Goal: Information Seeking & Learning: Learn about a topic

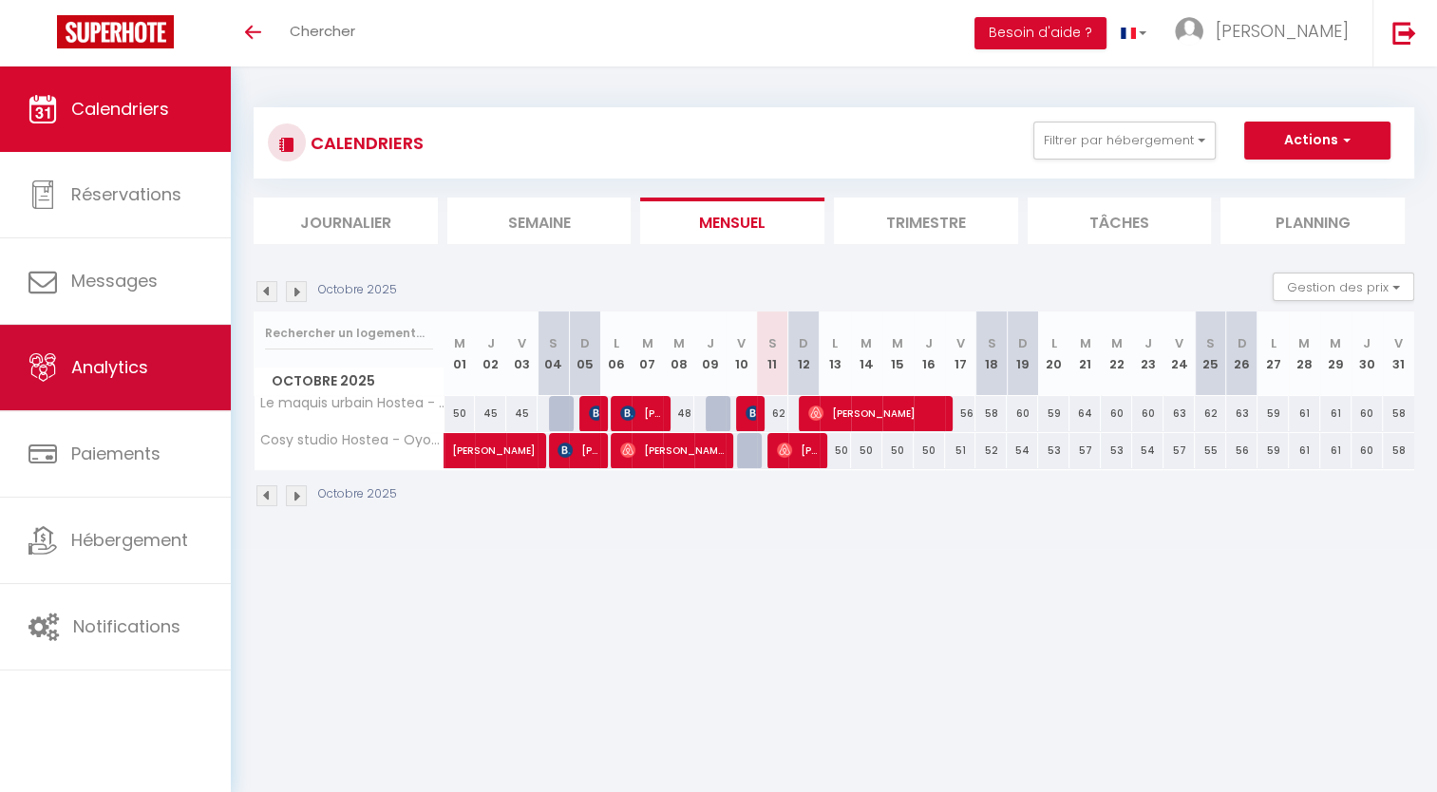
click at [144, 388] on link "Analytics" at bounding box center [115, 367] width 231 height 85
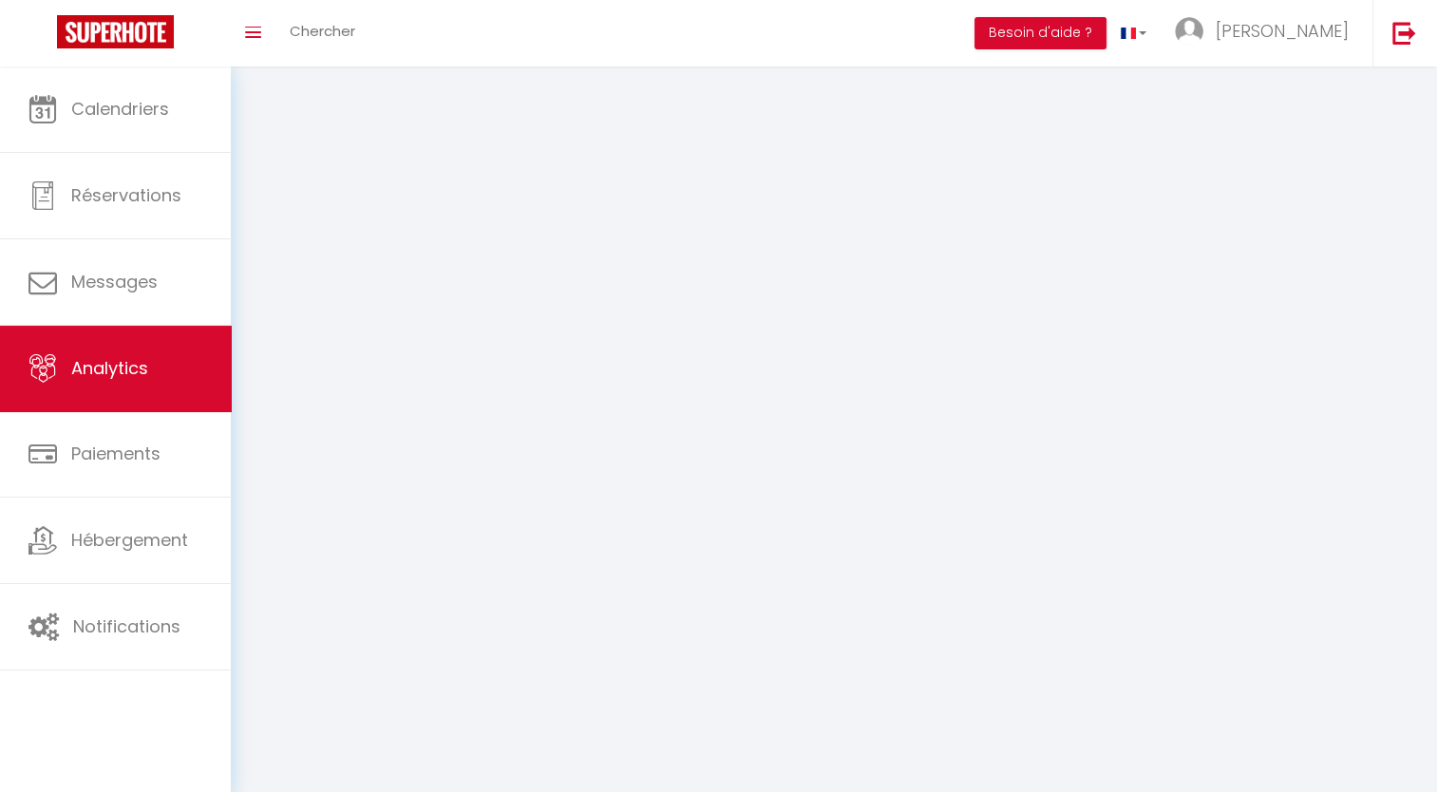
select select "2025"
select select "10"
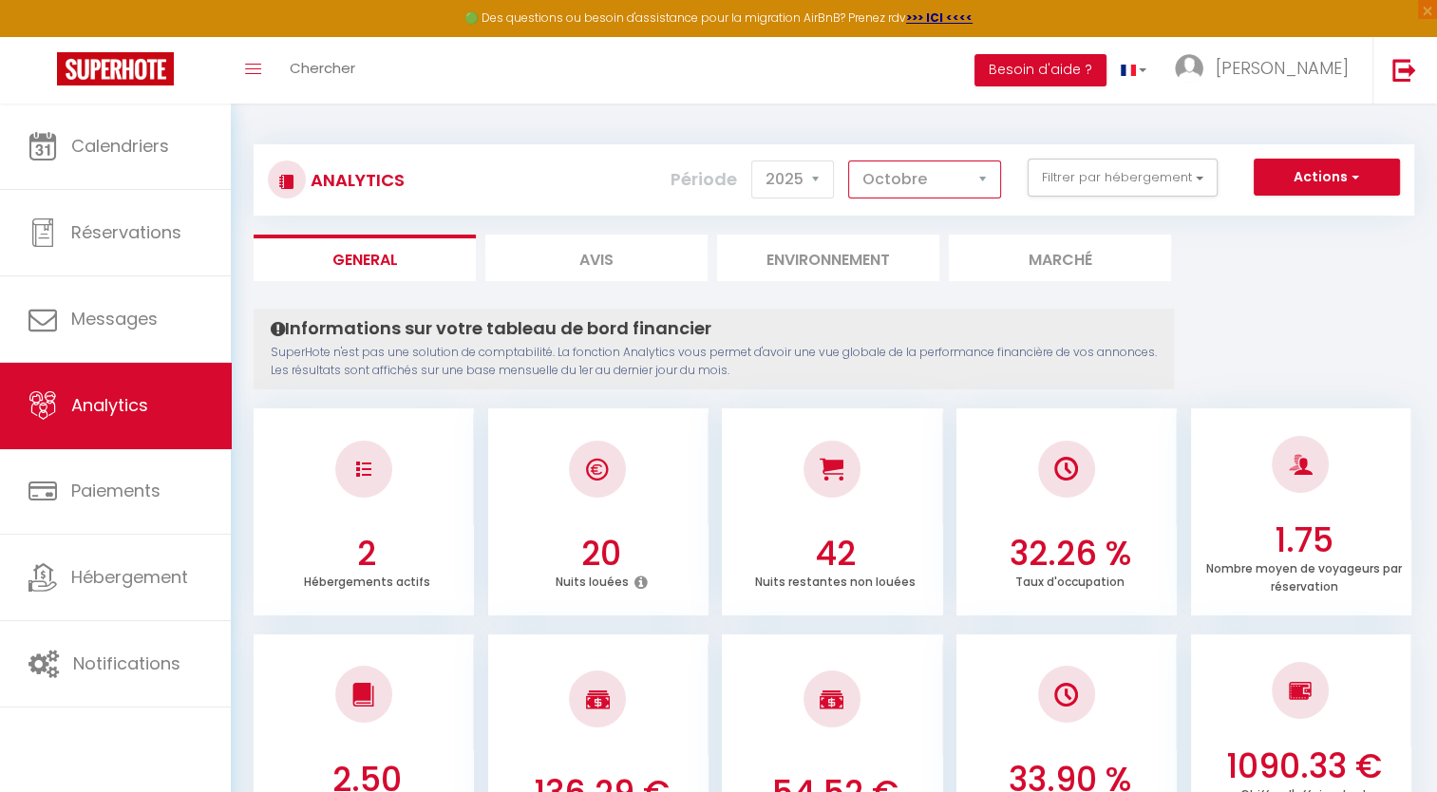
click at [978, 192] on select "Janvier Février Mars Avril Mai Juin Juillet Août Septembre Octobre Novembre Déc…" at bounding box center [924, 180] width 153 height 38
click at [1118, 268] on li "Marché" at bounding box center [1060, 258] width 222 height 47
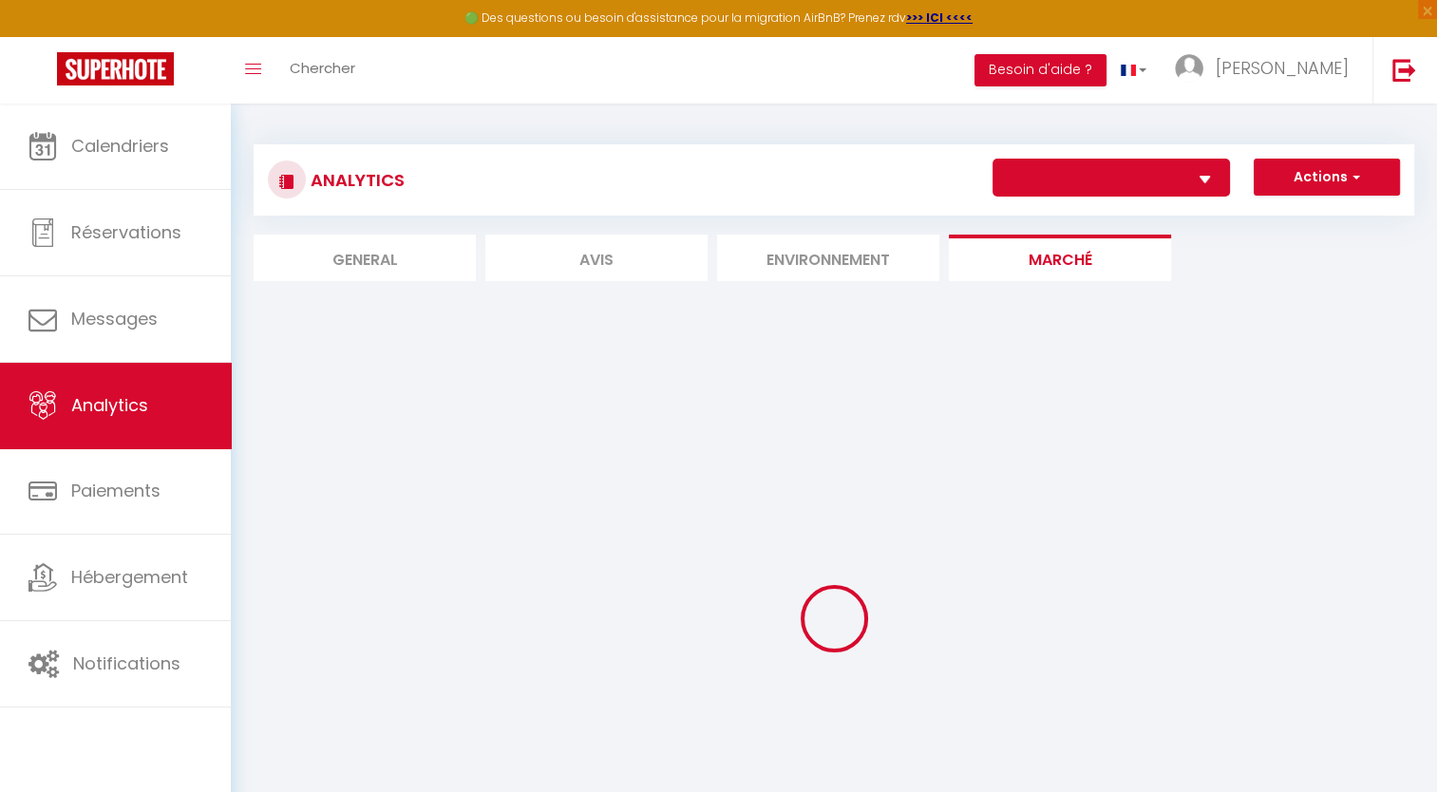
select select "77327"
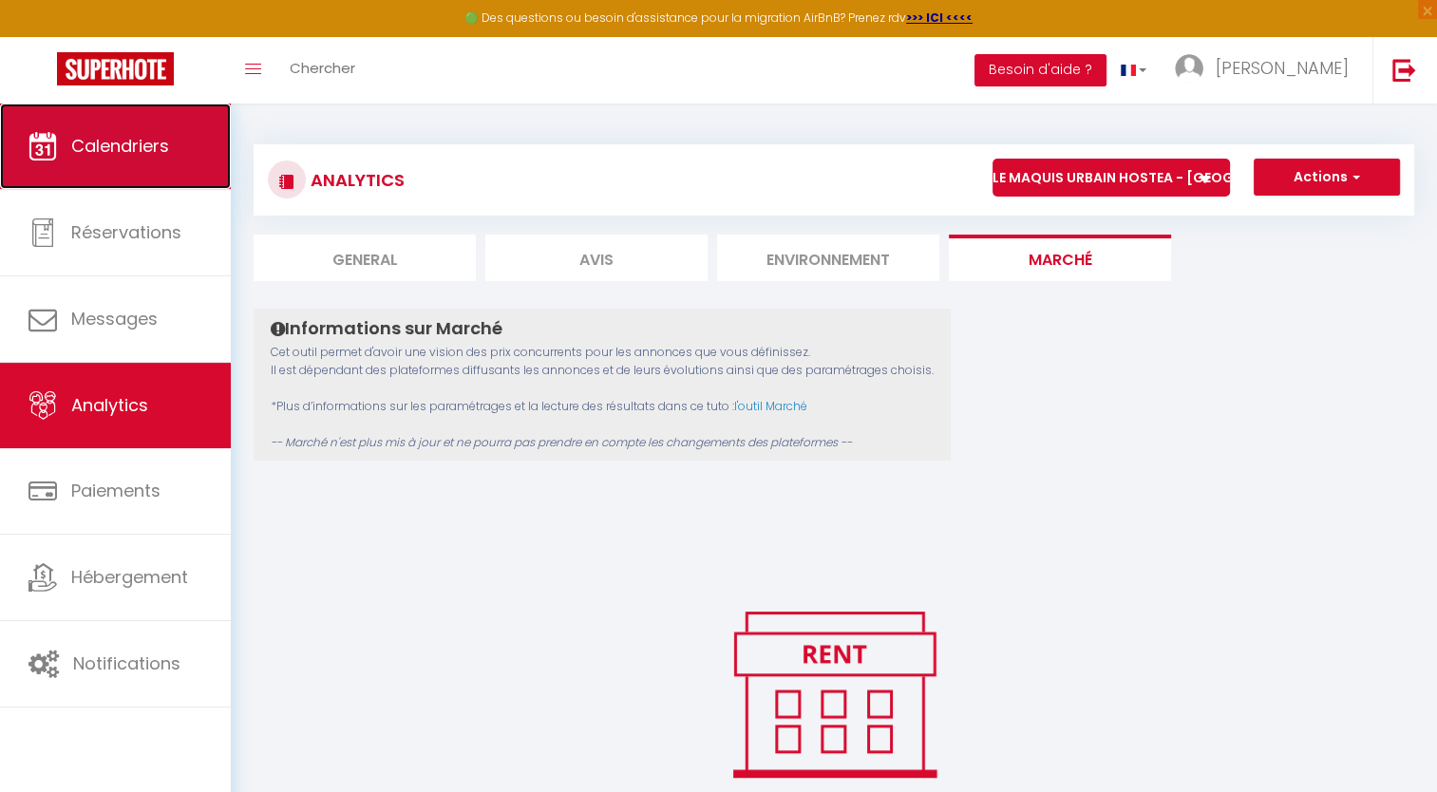
click at [114, 149] on span "Calendriers" at bounding box center [120, 146] width 98 height 24
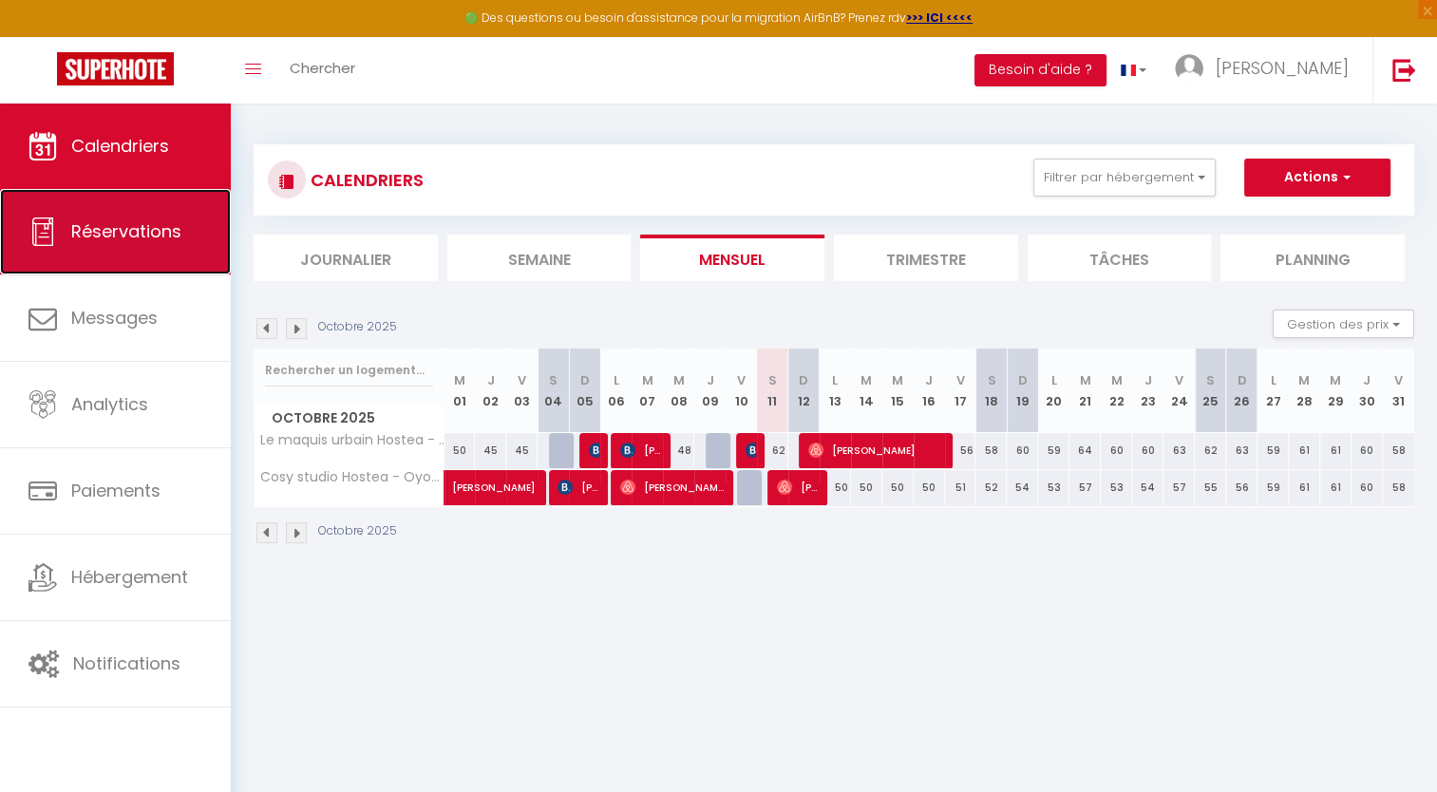
click at [176, 256] on link "Réservations" at bounding box center [115, 231] width 231 height 85
select select "not_cancelled"
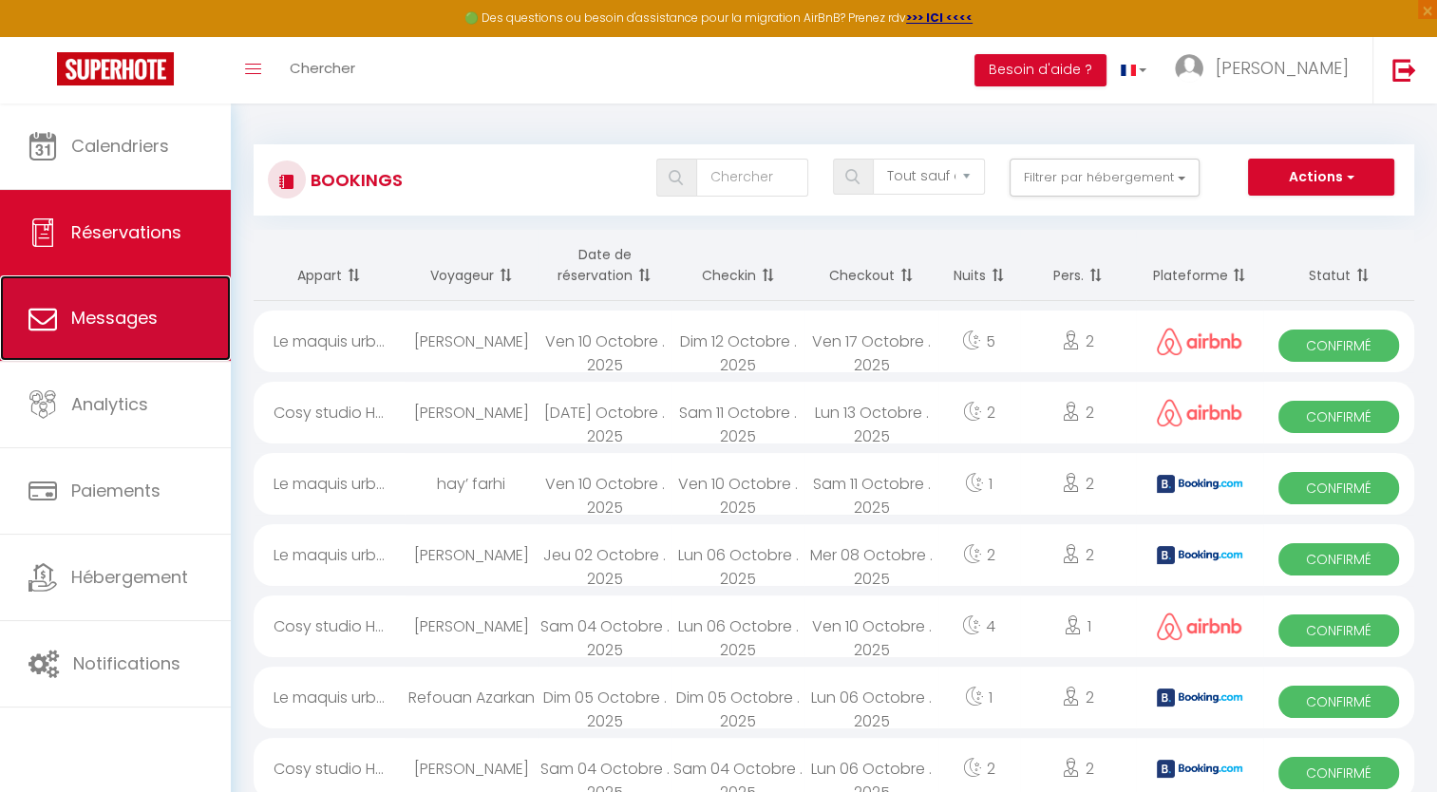
click at [108, 325] on span "Messages" at bounding box center [114, 318] width 86 height 24
select select "message"
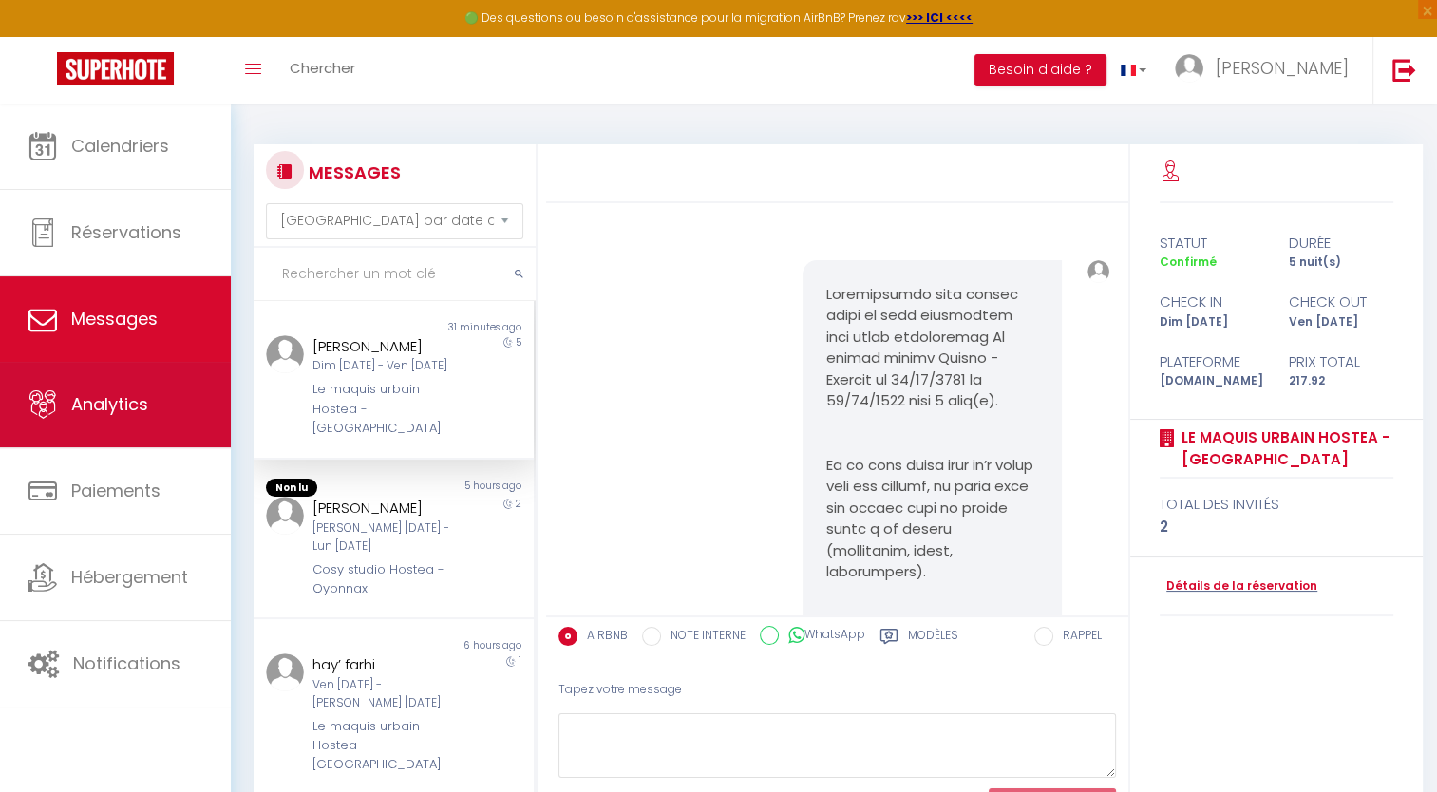
scroll to position [3555, 0]
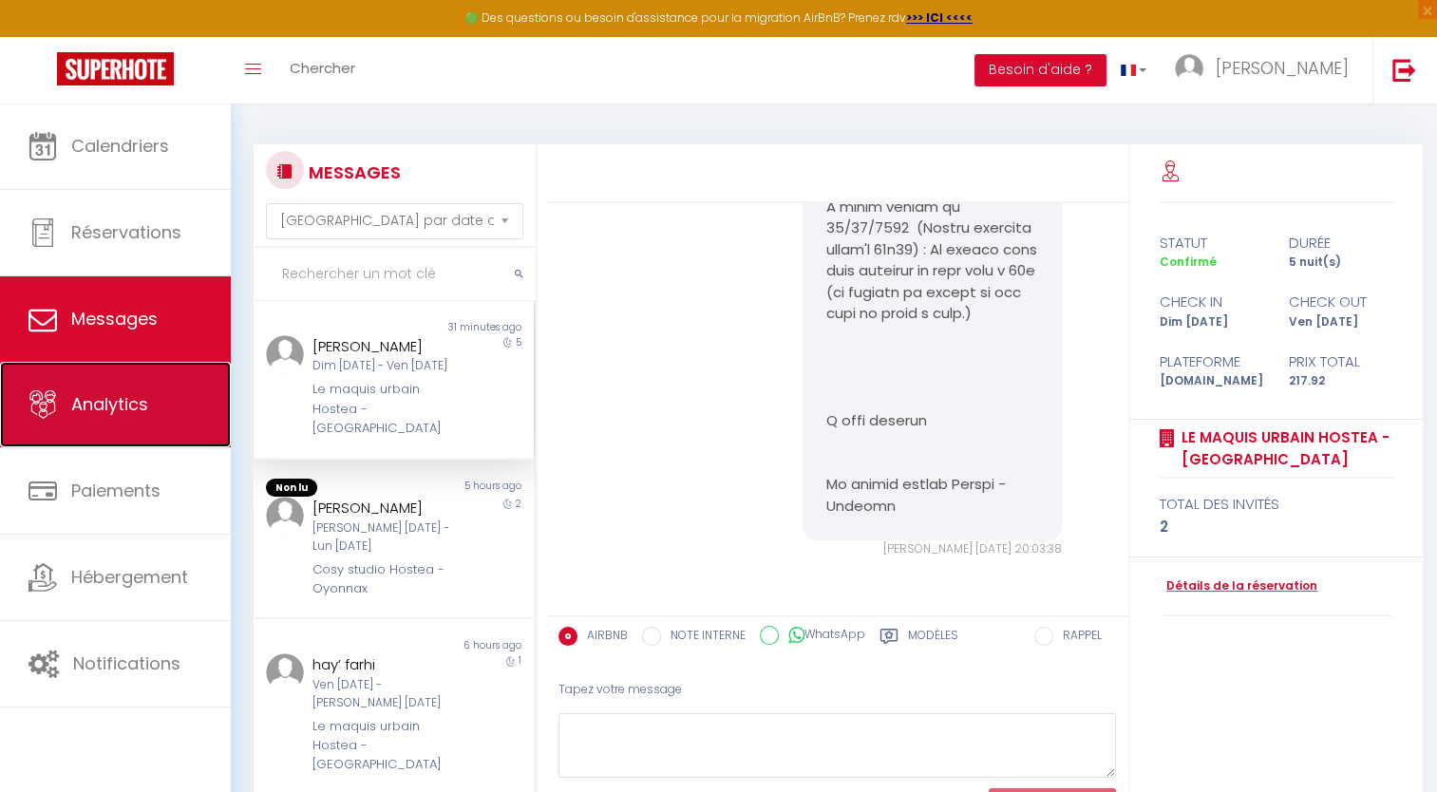
click at [118, 392] on span "Analytics" at bounding box center [109, 404] width 77 height 24
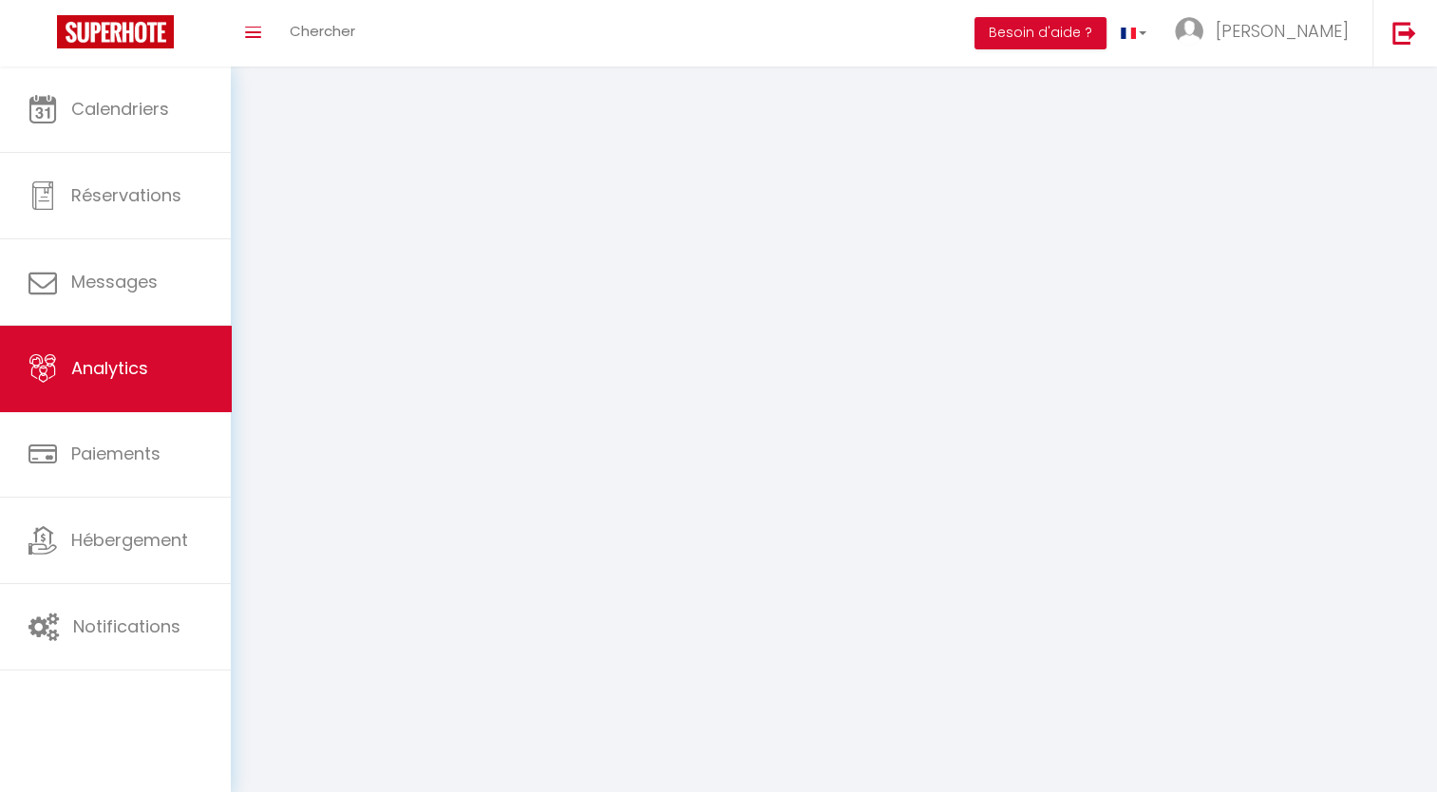
select select "2025"
select select "10"
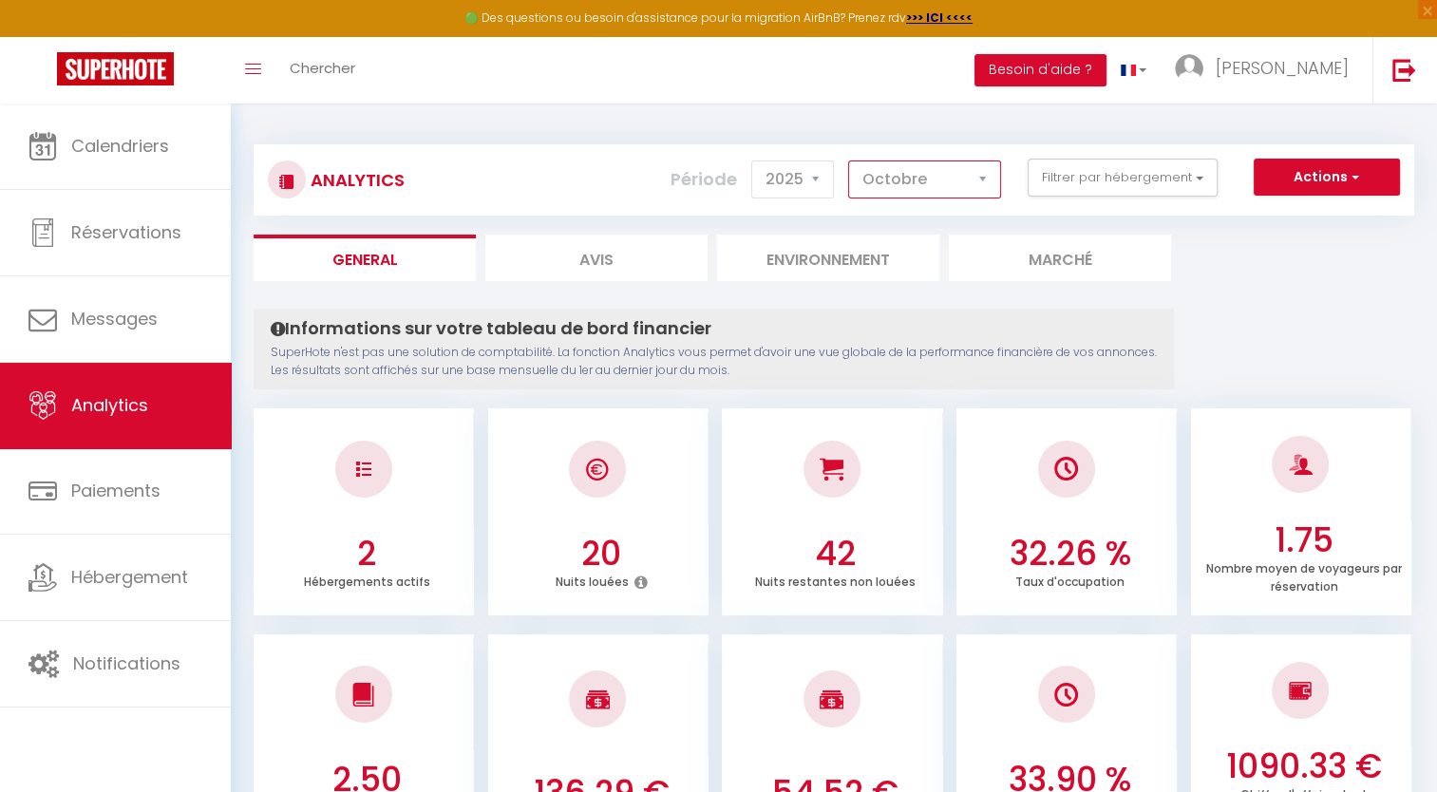
click at [993, 187] on select "Janvier Février Mars Avril Mai Juin Juillet Août Septembre Octobre Novembre Déc…" at bounding box center [924, 180] width 153 height 38
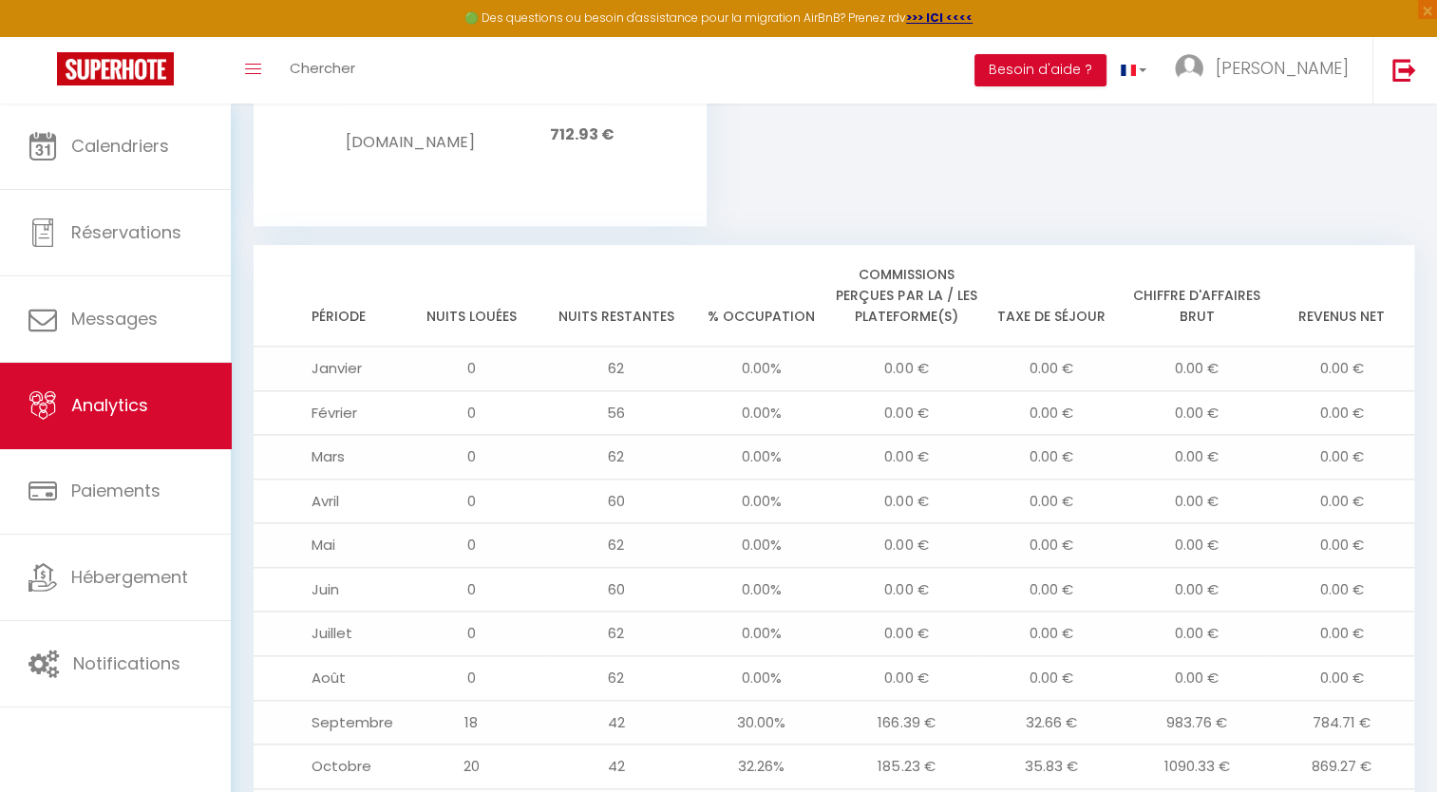
scroll to position [2082, 0]
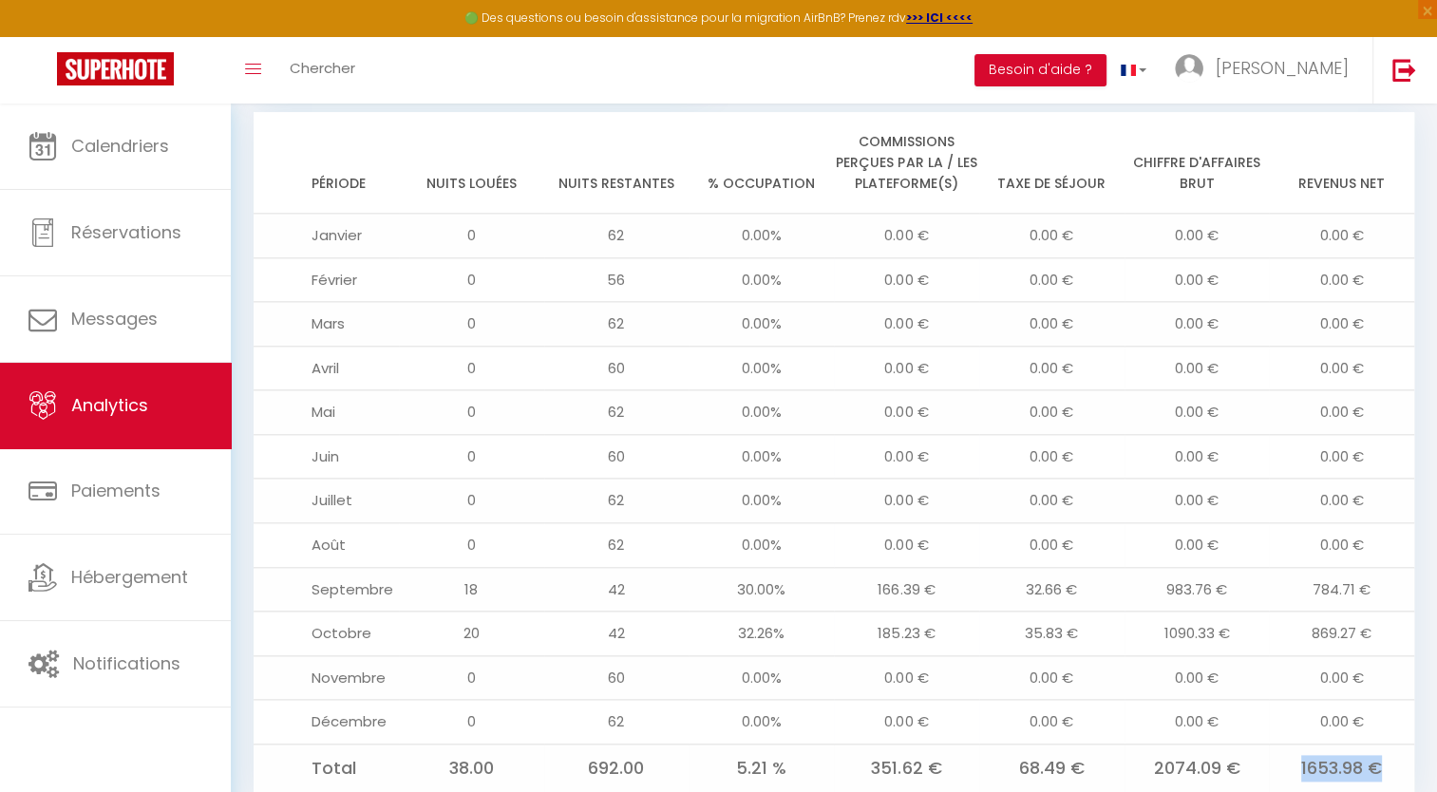
drag, startPoint x: 1292, startPoint y: 708, endPoint x: 1391, endPoint y: 700, distance: 99.1
click at [1391, 744] on td "1653.98 €" at bounding box center [1341, 768] width 145 height 48
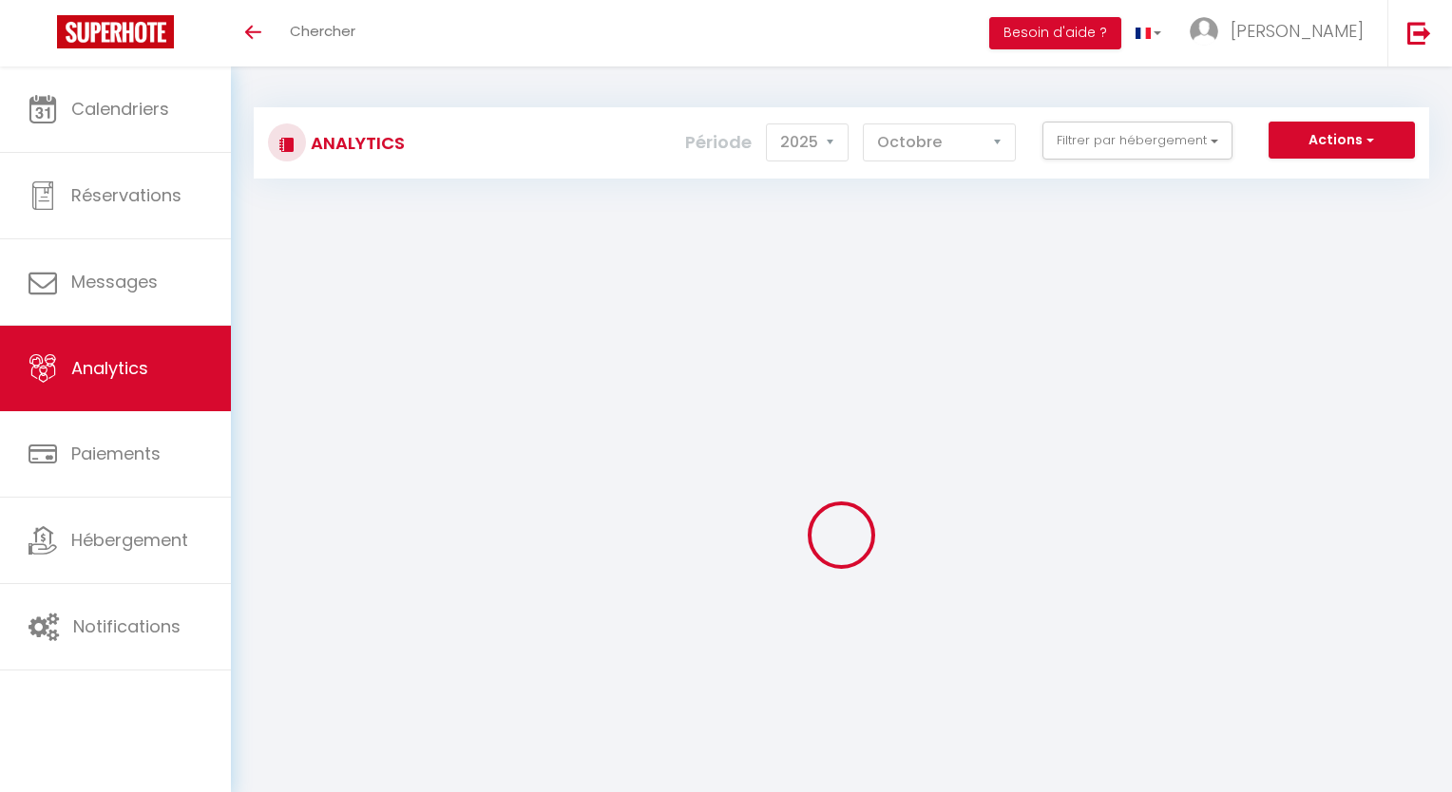
select select "2025"
select select "10"
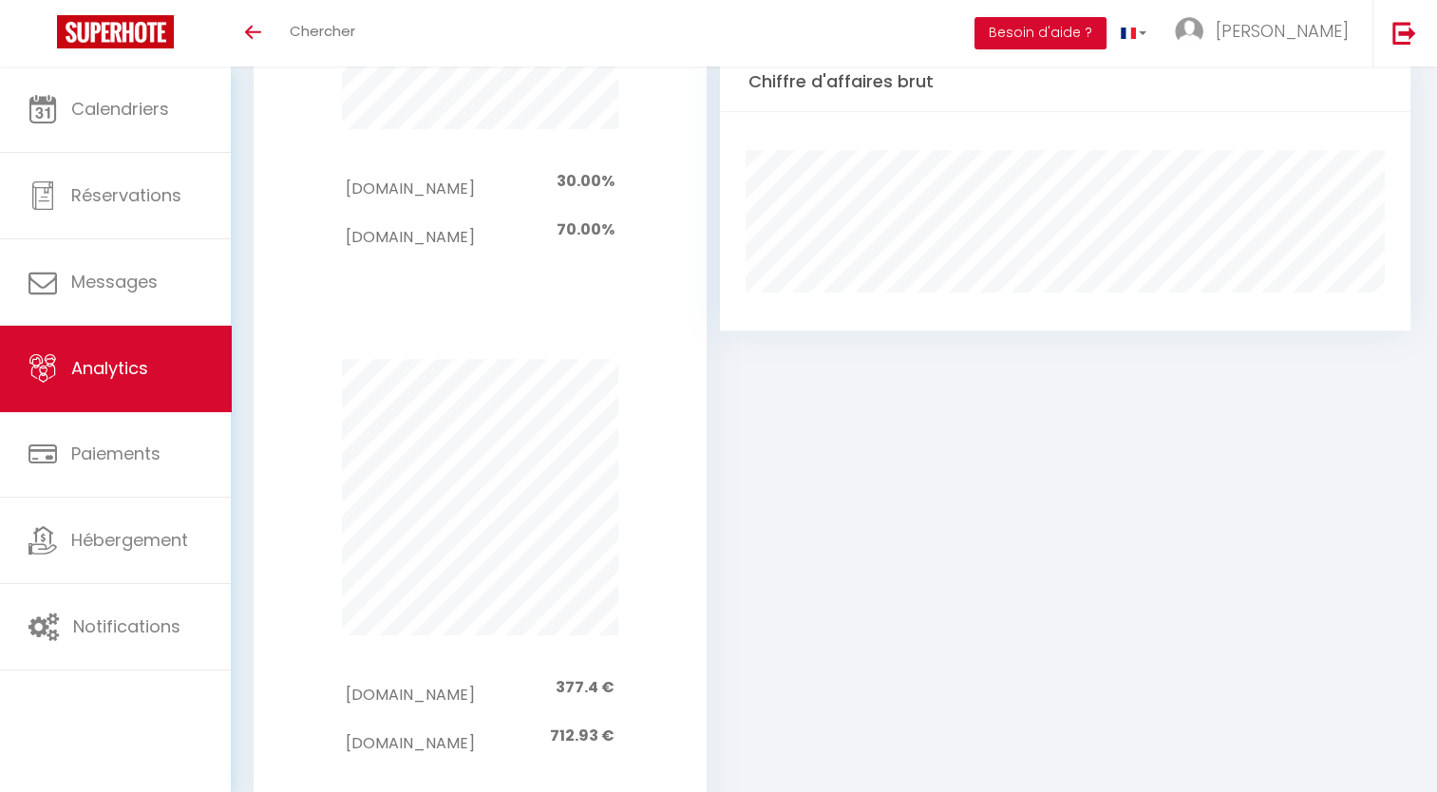
scroll to position [1095, 0]
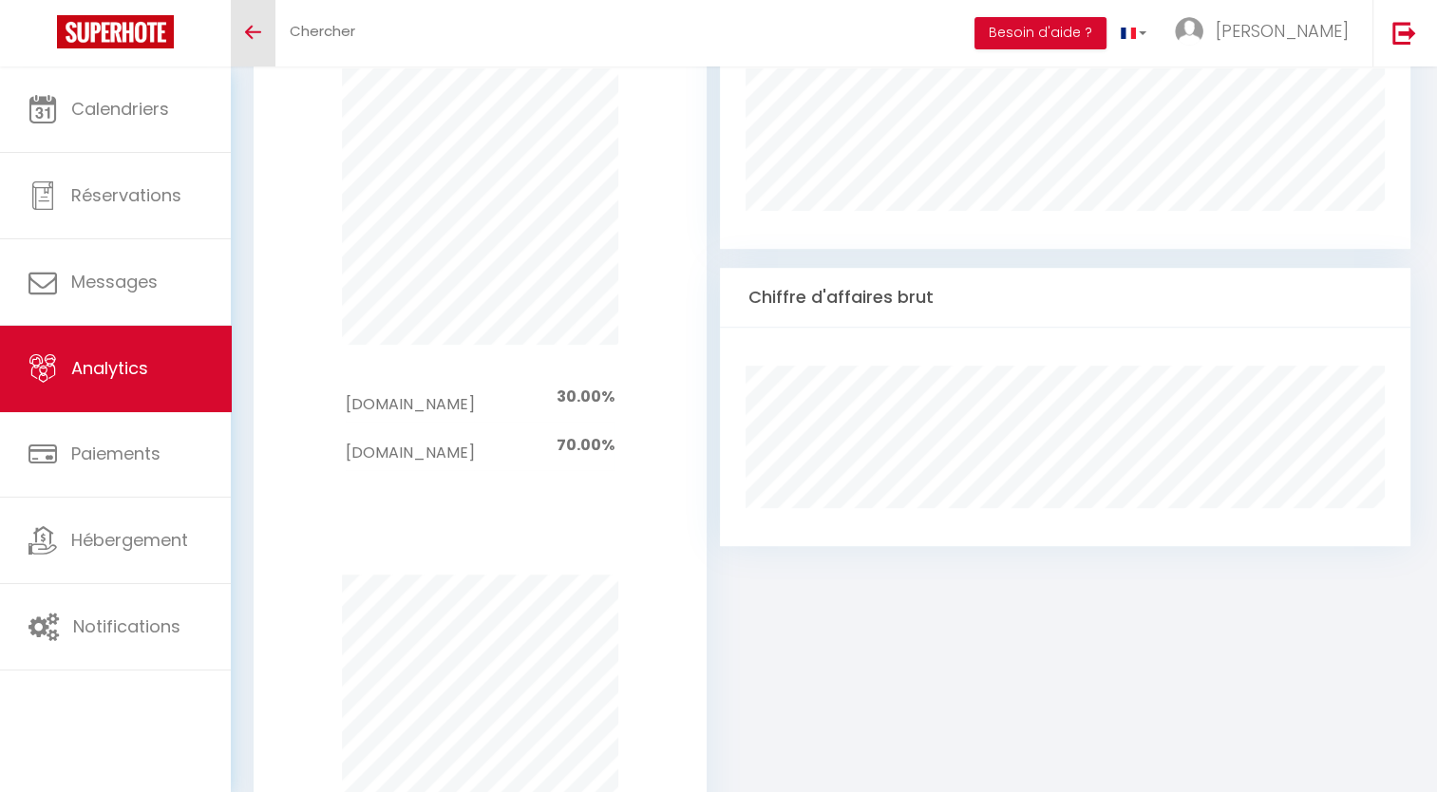
click at [259, 42] on link "Toggle menubar" at bounding box center [253, 33] width 45 height 66
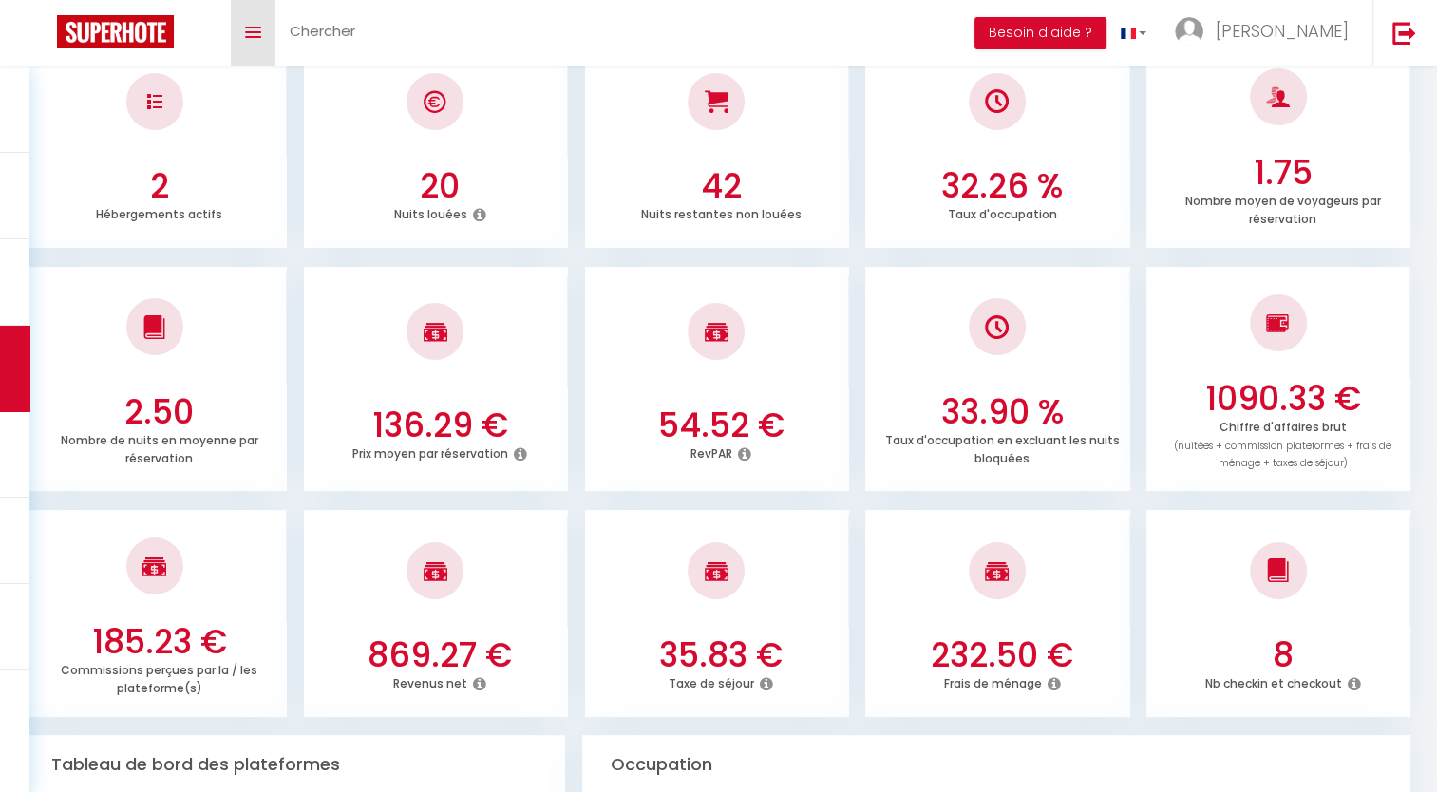
scroll to position [145, 0]
